Goal: Information Seeking & Learning: Check status

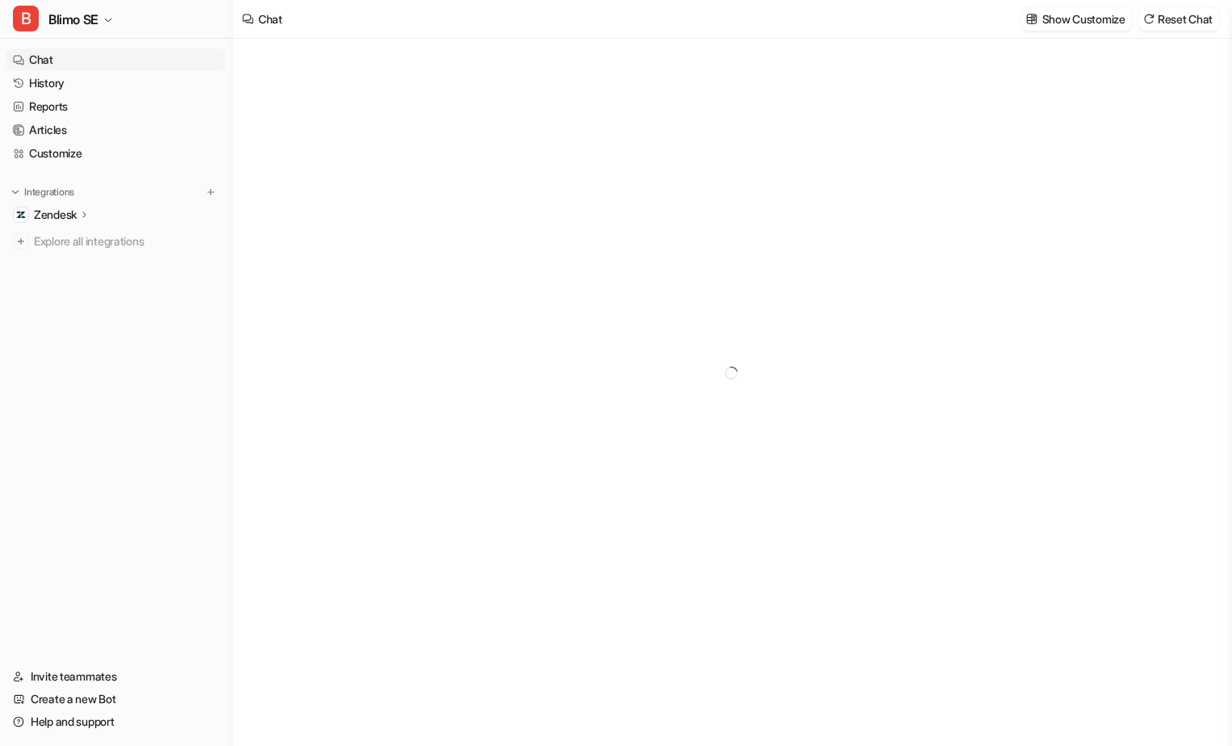
type textarea "**********"
click at [80, 82] on link "History" at bounding box center [115, 83] width 219 height 23
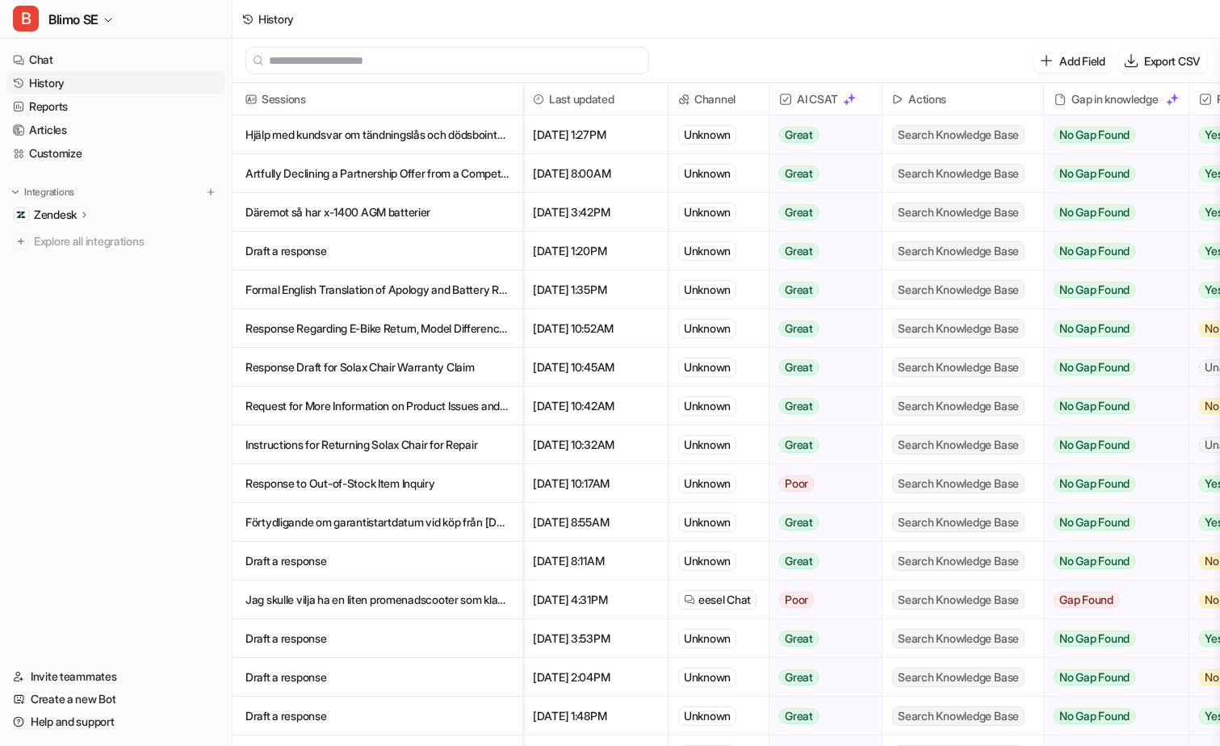
click at [430, 140] on p "Hjälp med kundsvar om tändningslås och dödsbointyg för Blimo X-90" at bounding box center [377, 134] width 264 height 39
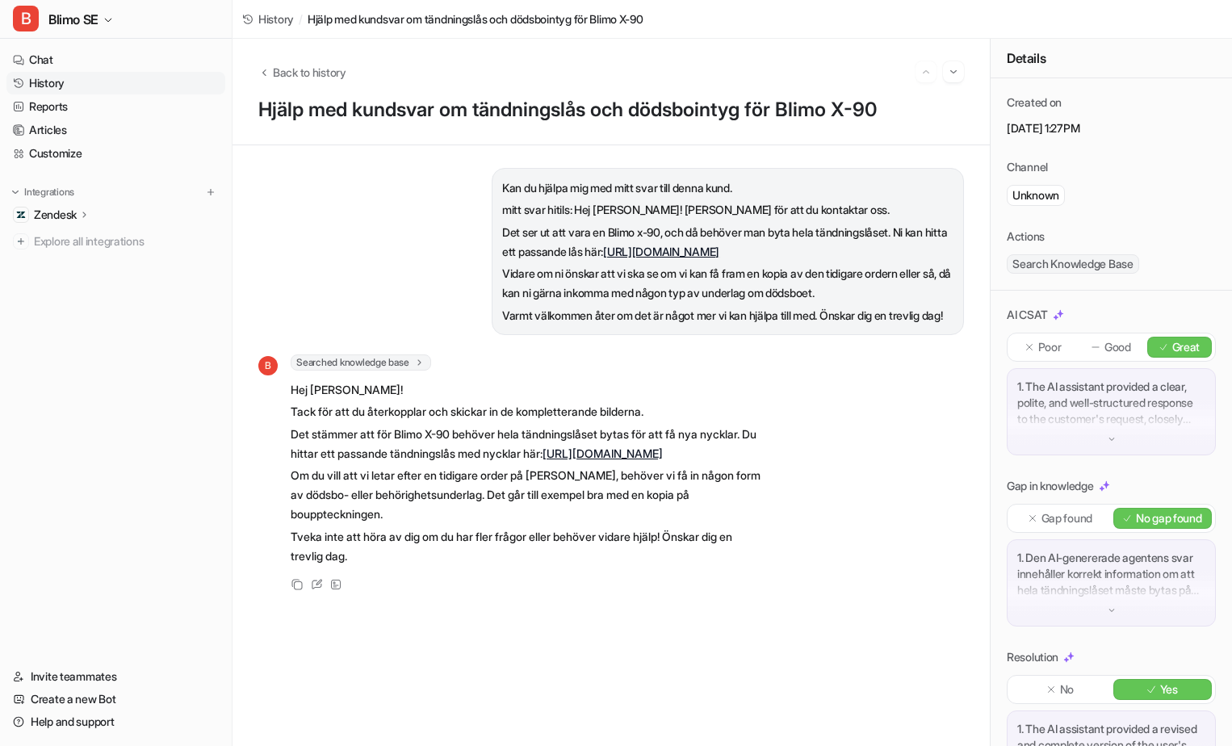
click at [261, 19] on span "History" at bounding box center [276, 18] width 36 height 17
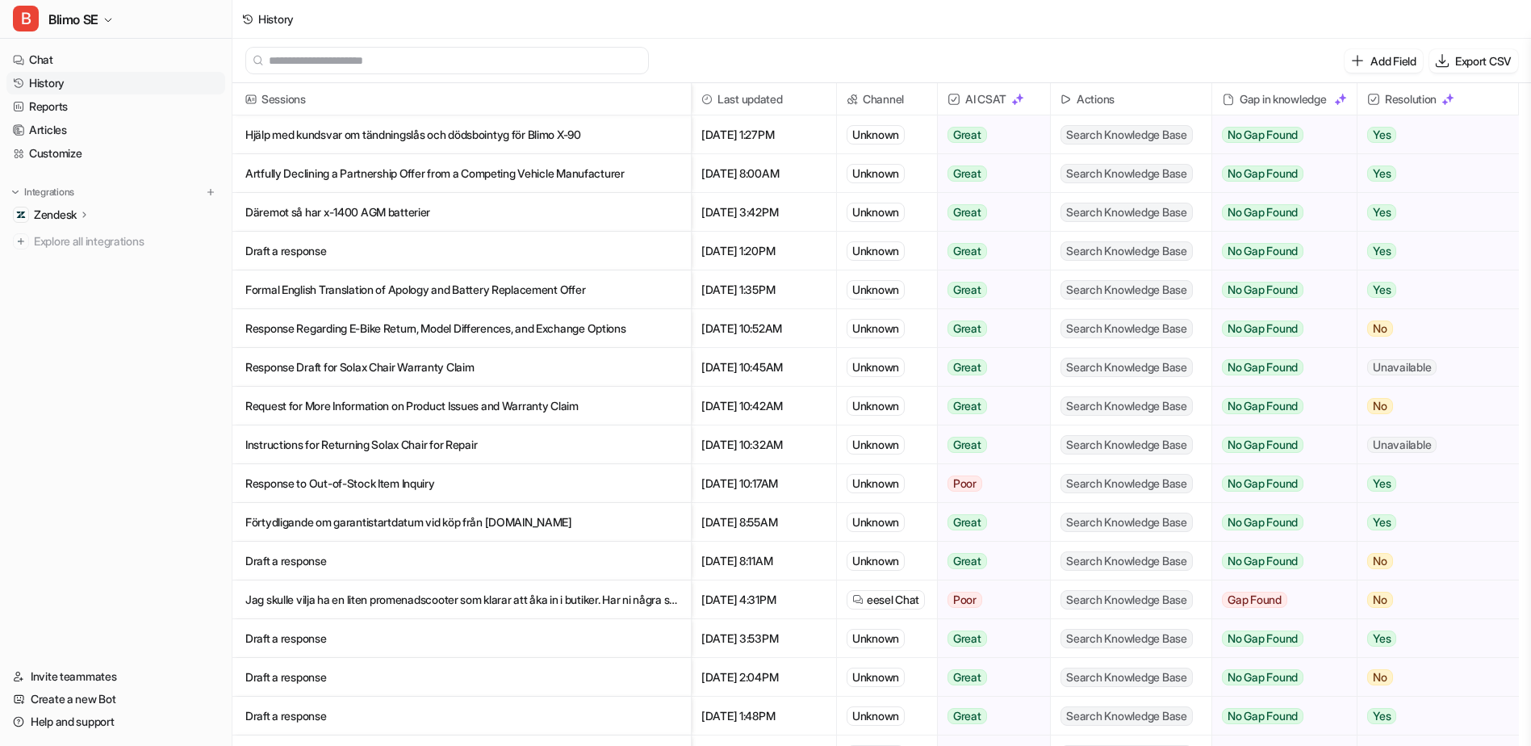
click at [504, 142] on p "Hjälp med kundsvar om tändningslås och dödsbointyg för Blimo X-90" at bounding box center [461, 134] width 433 height 39
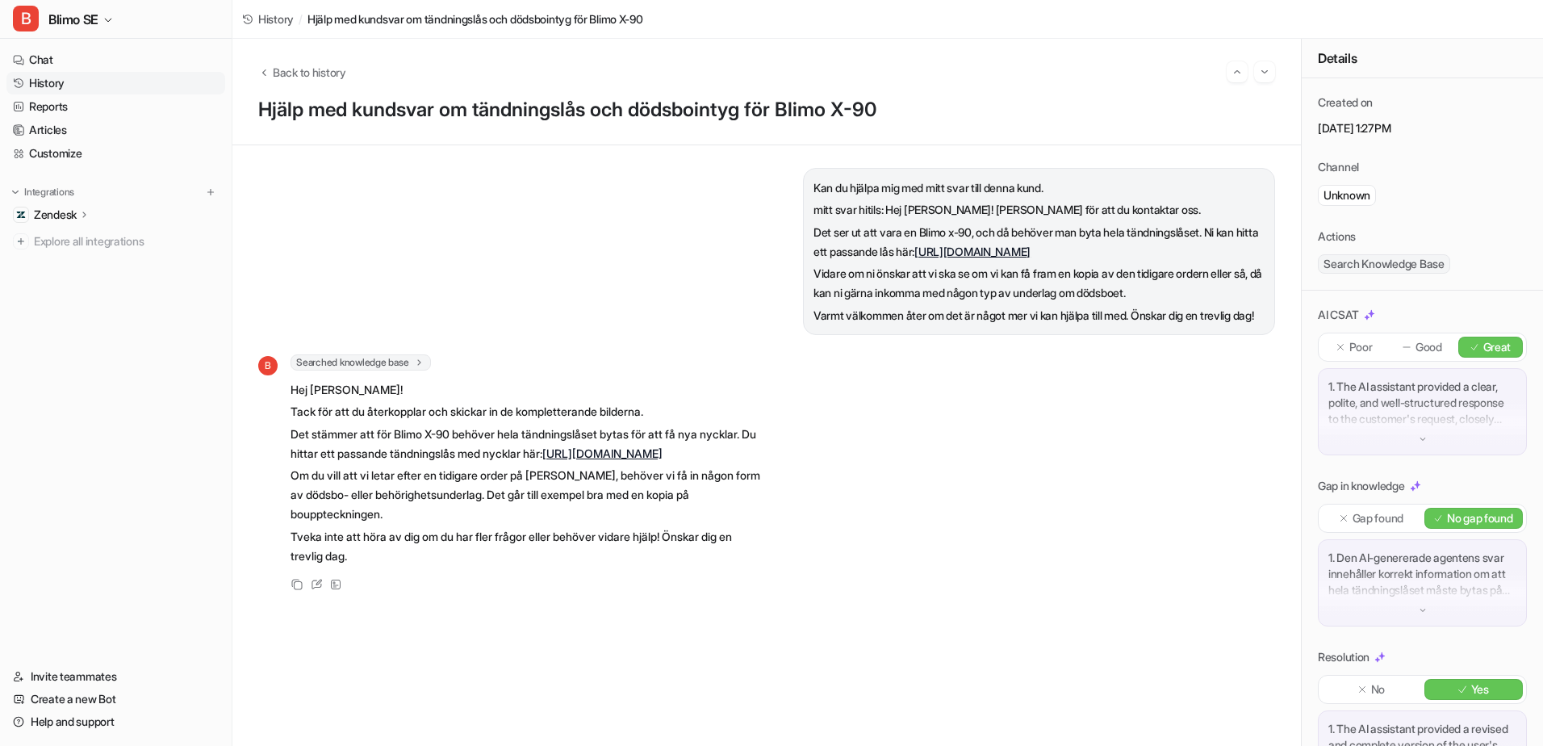
click at [269, 81] on div "Back to history" at bounding box center [766, 71] width 1017 height 21
click at [269, 74] on icon "Back to history" at bounding box center [263, 72] width 11 height 12
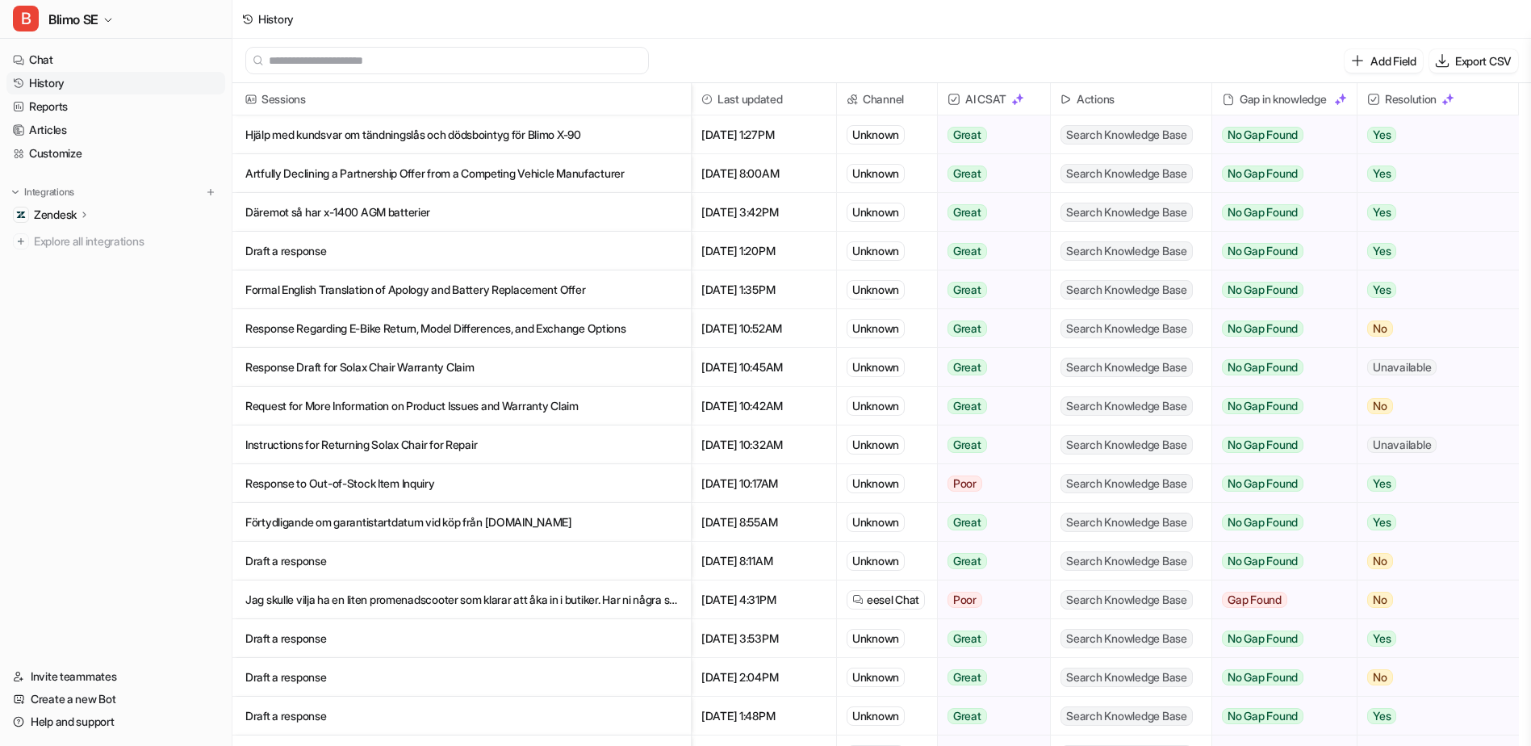
click at [128, 81] on link "History" at bounding box center [115, 83] width 219 height 23
click at [94, 56] on link "Chat" at bounding box center [115, 59] width 219 height 23
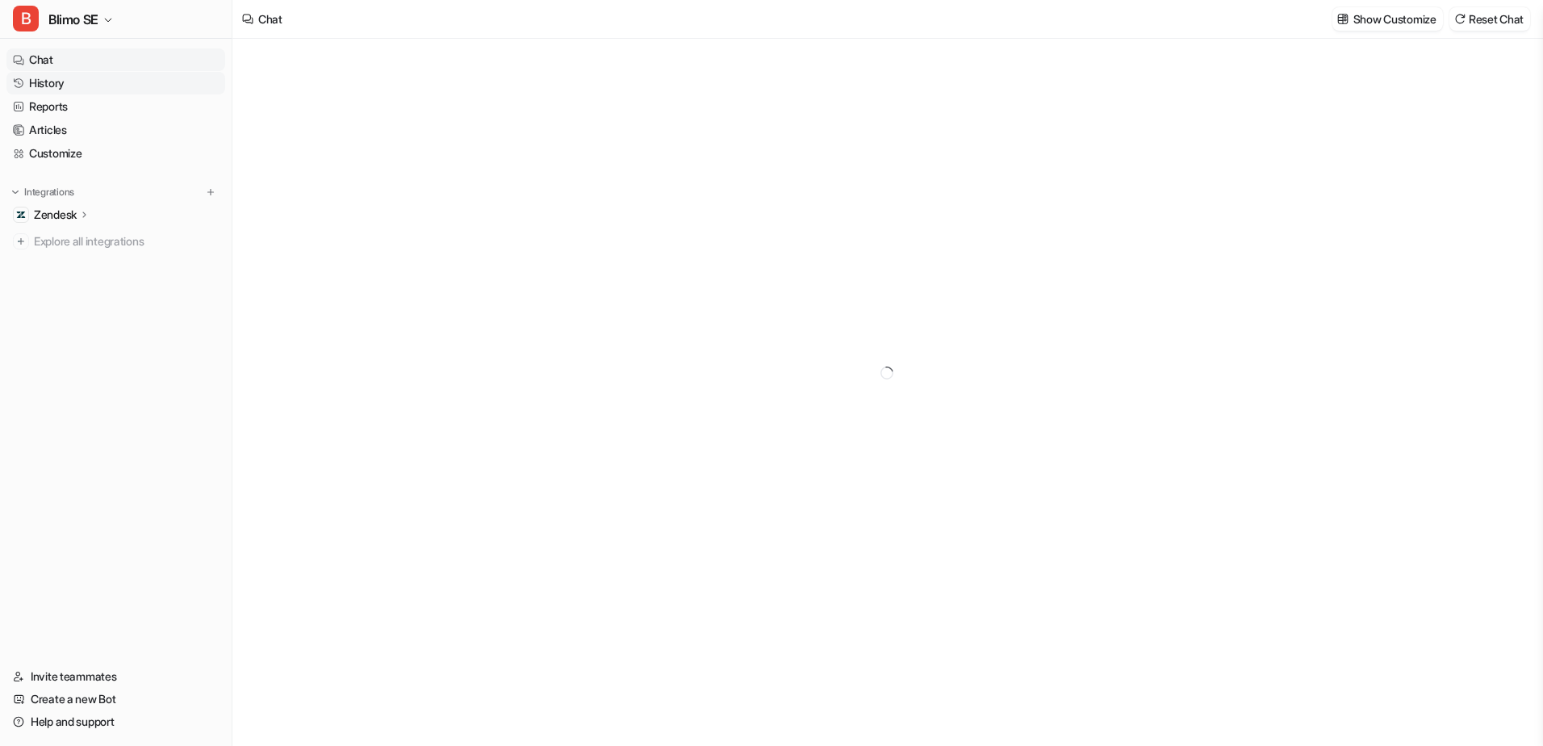
type textarea "**********"
click at [80, 74] on link "History" at bounding box center [115, 83] width 219 height 23
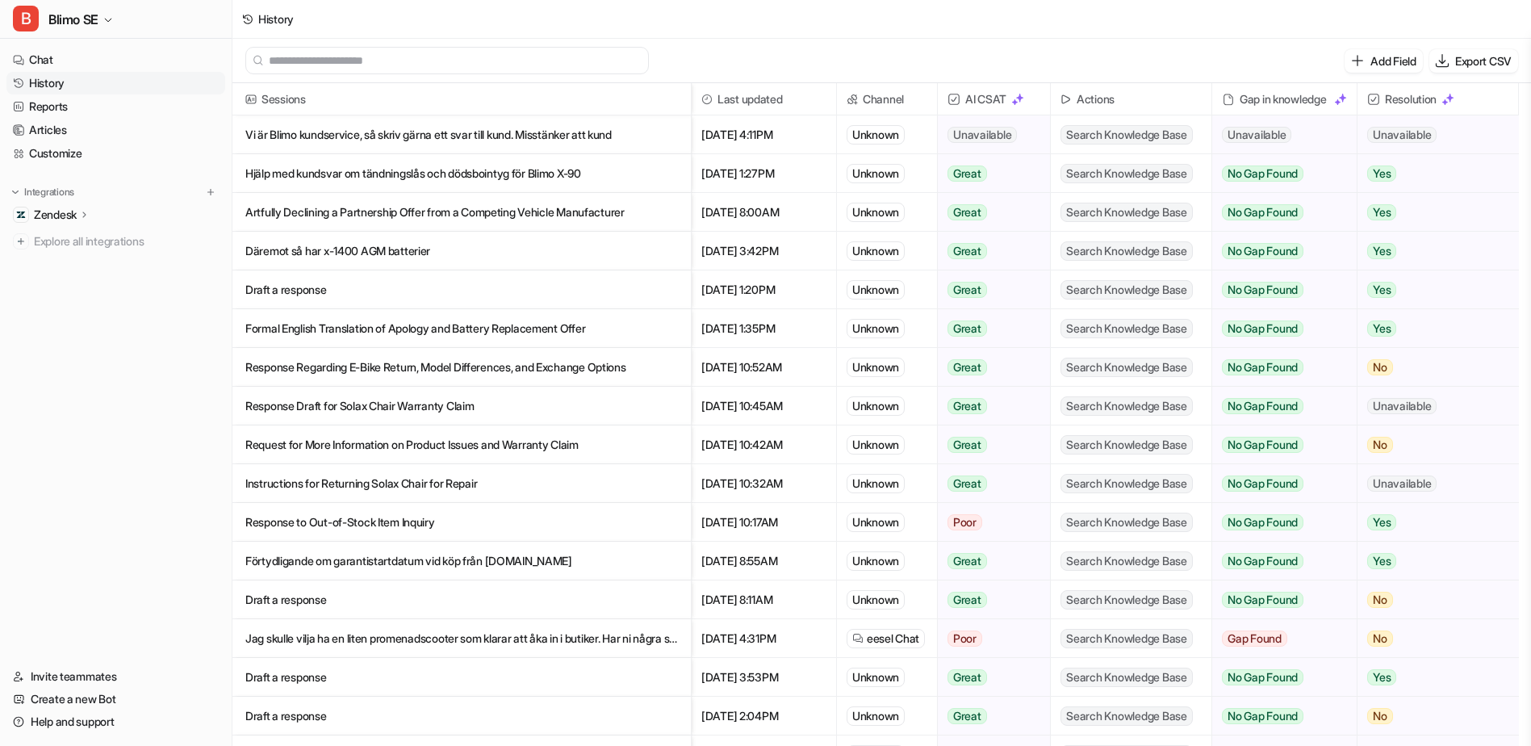
click at [416, 145] on p "Vi är Blimo kundservice, så skriv gärna ett svar till kund. Misstänker att kund" at bounding box center [461, 134] width 433 height 39
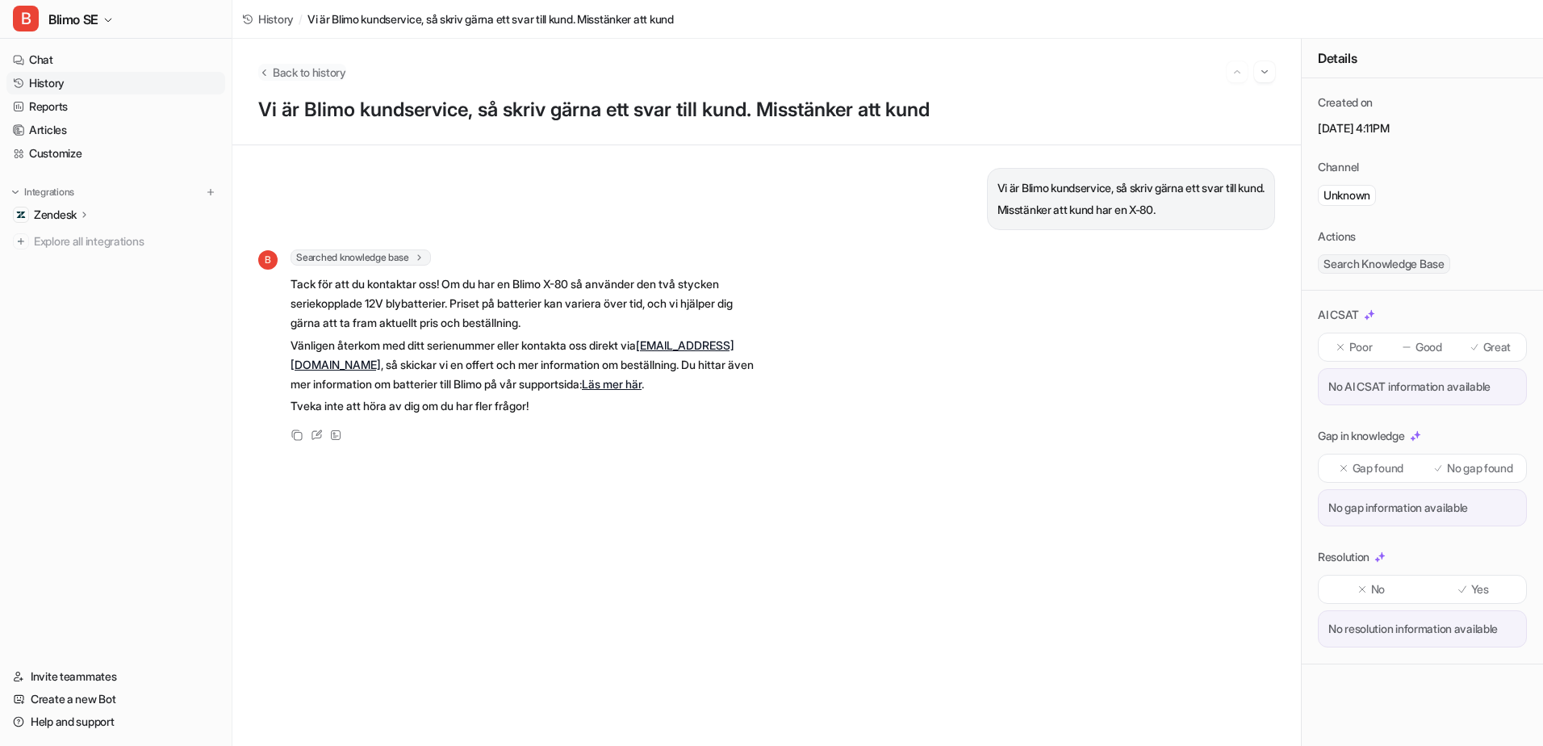
click at [270, 71] on button "Back to history" at bounding box center [302, 72] width 88 height 17
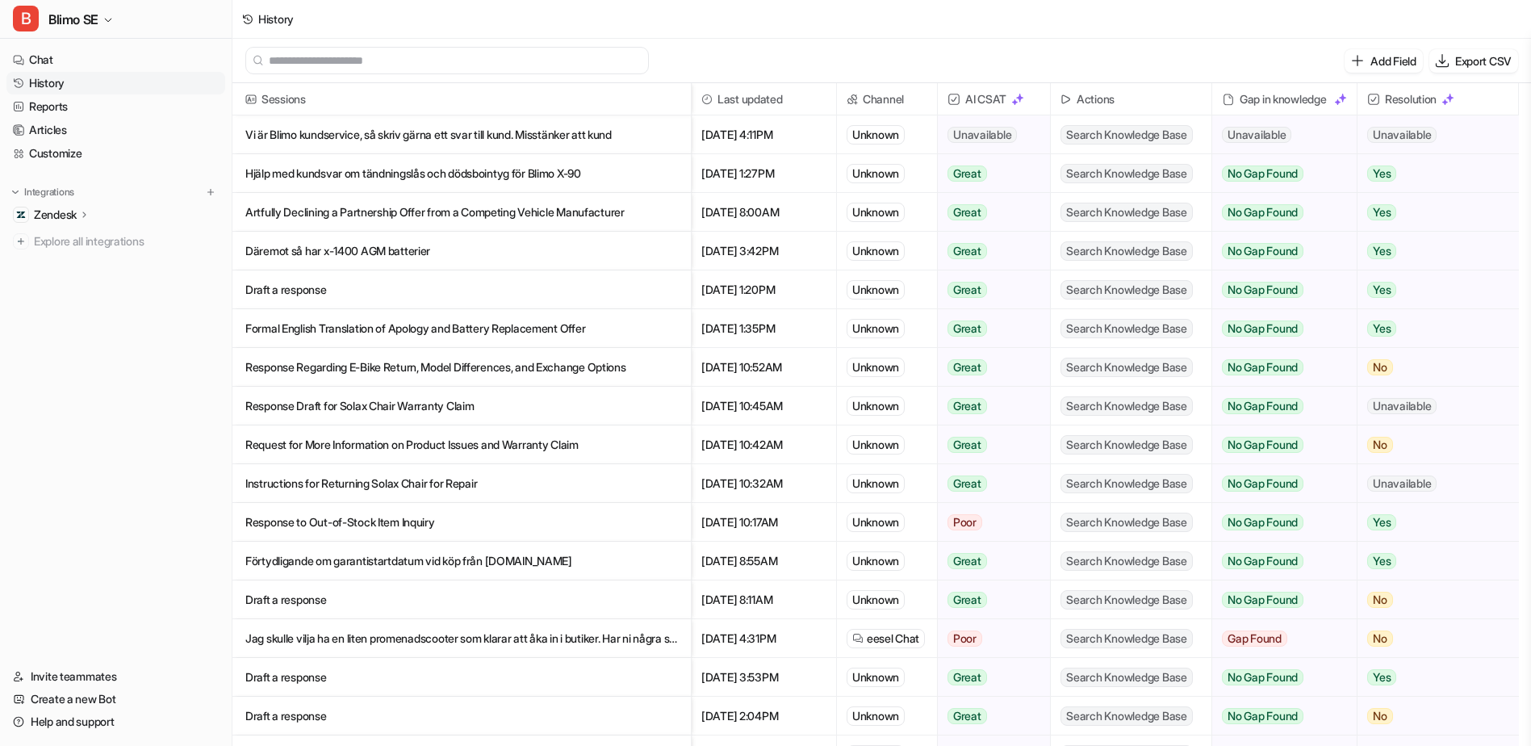
click at [381, 208] on p "Artfully Declining a Partnership Offer from a Competing Vehicle Manufacturer" at bounding box center [461, 212] width 433 height 39
